Goal: Browse casually

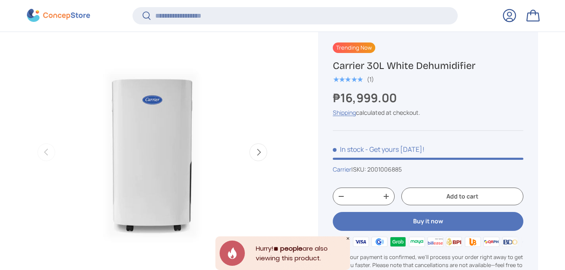
scroll to position [290, 0]
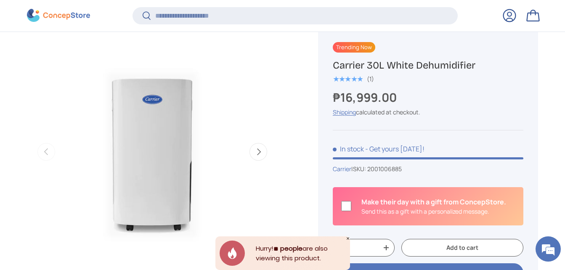
click at [260, 147] on button "Next" at bounding box center [258, 152] width 18 height 18
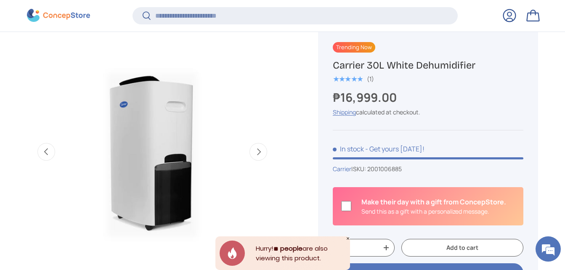
click at [260, 147] on button "Next" at bounding box center [258, 152] width 18 height 18
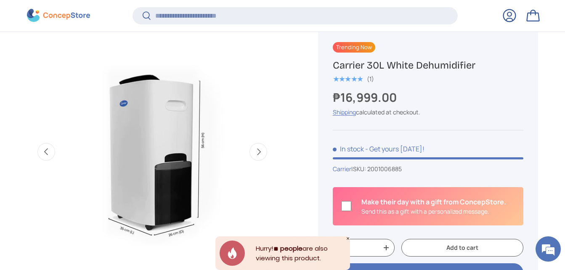
click at [260, 147] on button "Next" at bounding box center [258, 152] width 18 height 18
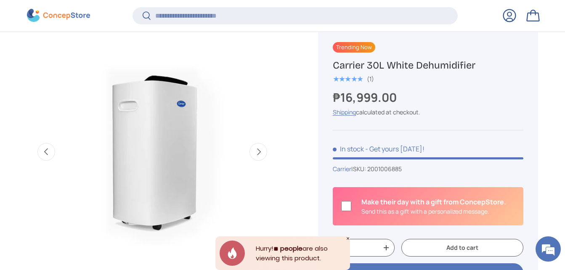
click at [260, 147] on button "Next" at bounding box center [258, 152] width 18 height 18
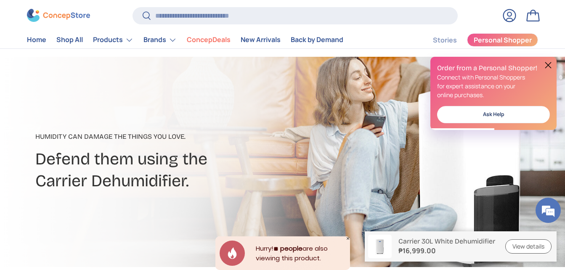
scroll to position [0, 0]
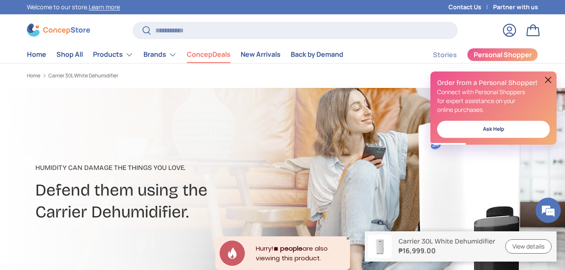
click at [199, 56] on link "ConcepDeals" at bounding box center [209, 54] width 44 height 16
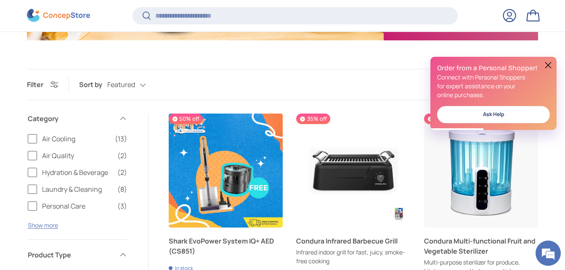
scroll to position [469, 0]
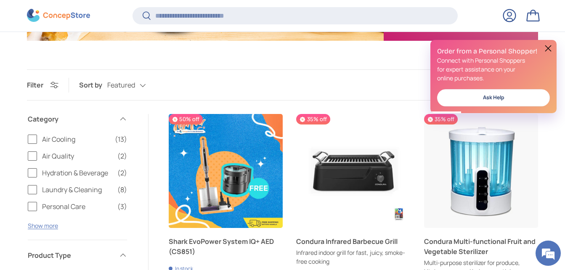
click at [546, 48] on button at bounding box center [548, 48] width 10 height 10
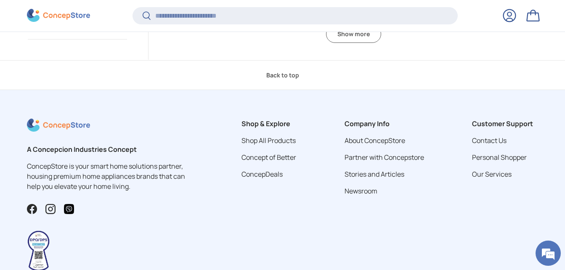
scroll to position [2375, 0]
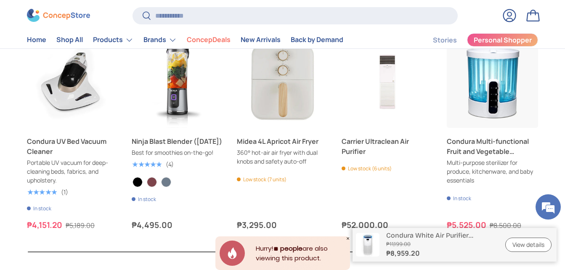
scroll to position [1040, 0]
